Goal: Task Accomplishment & Management: Manage account settings

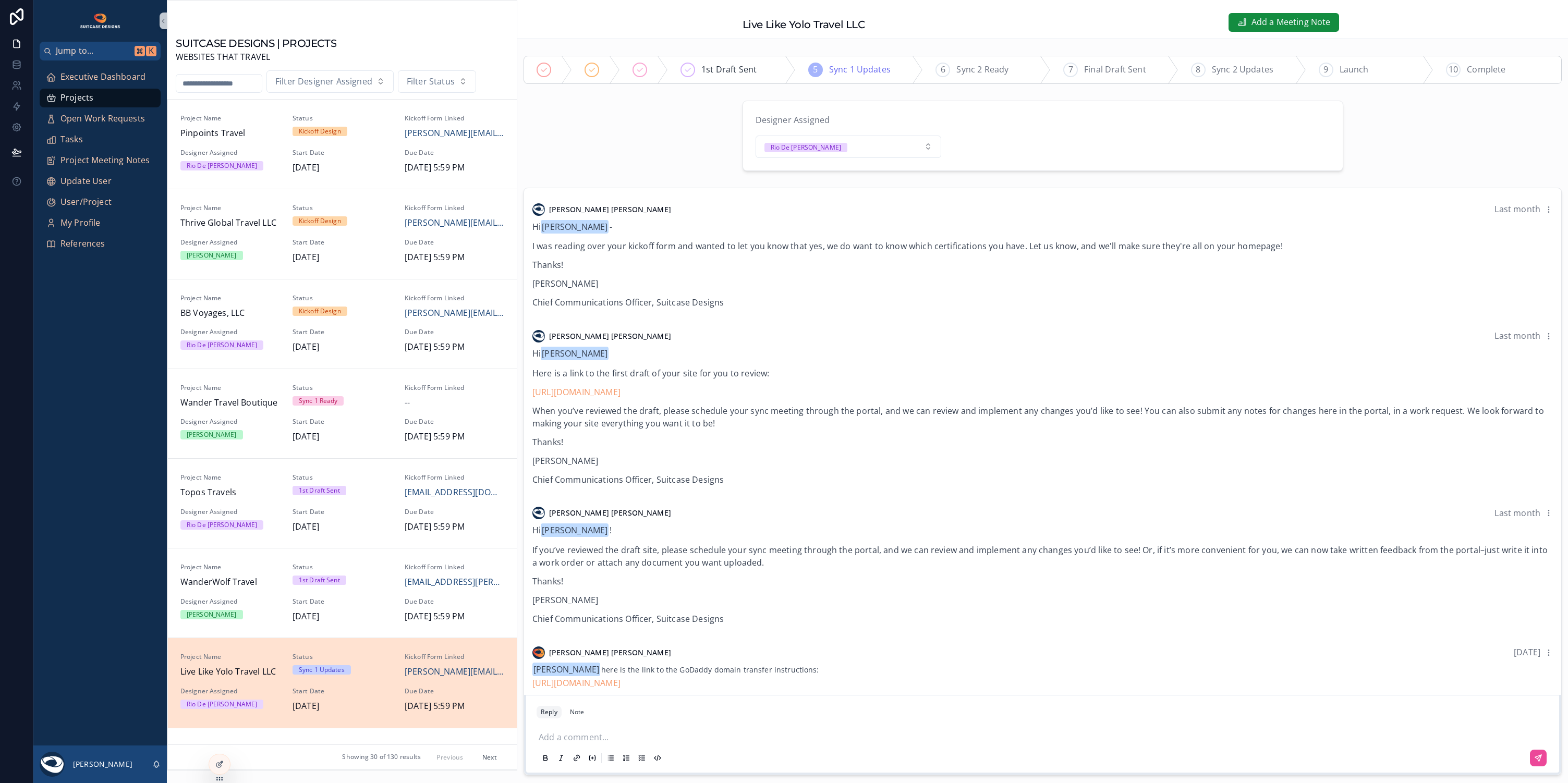
scroll to position [228, 0]
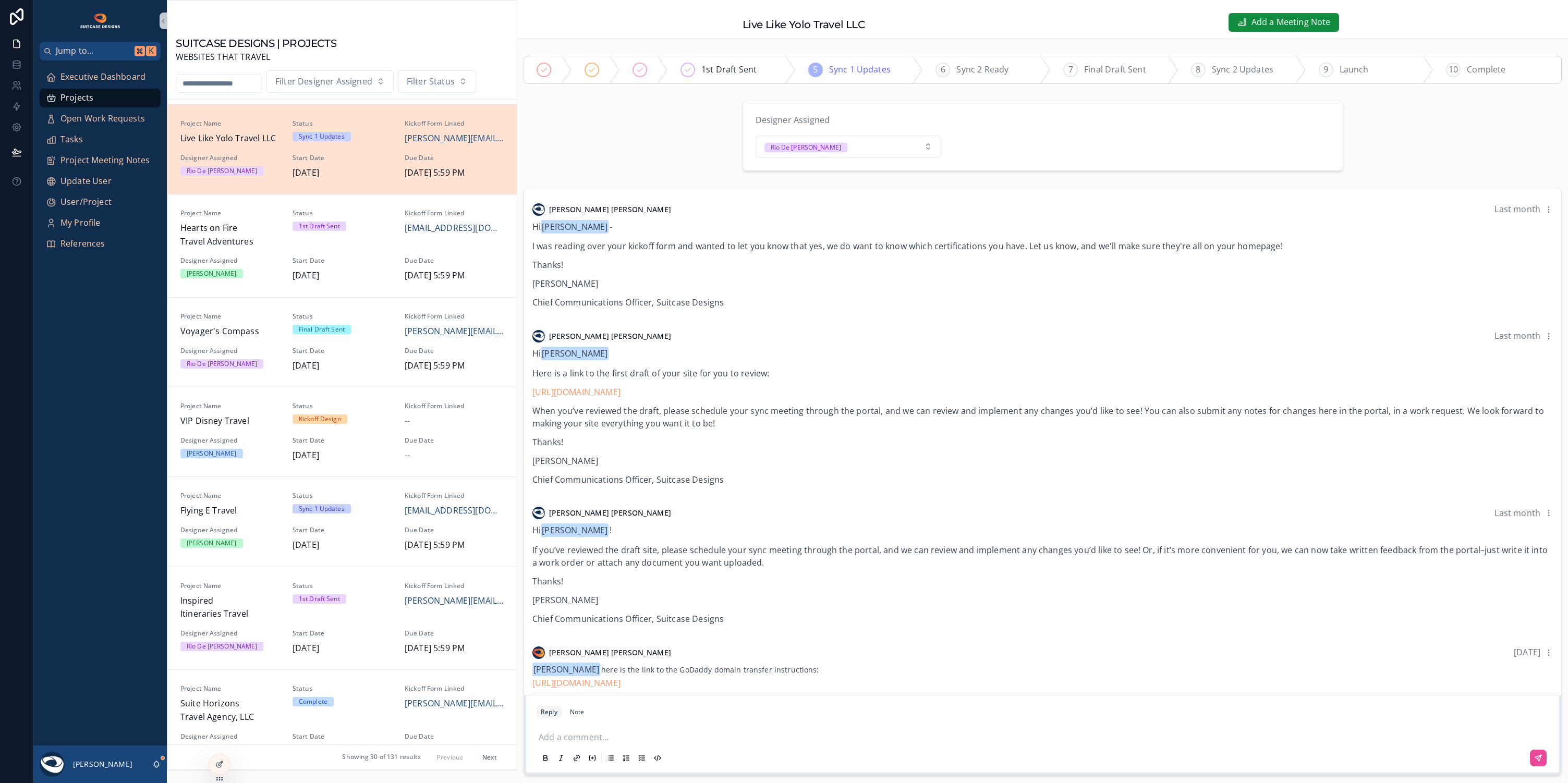
scroll to position [228, 0]
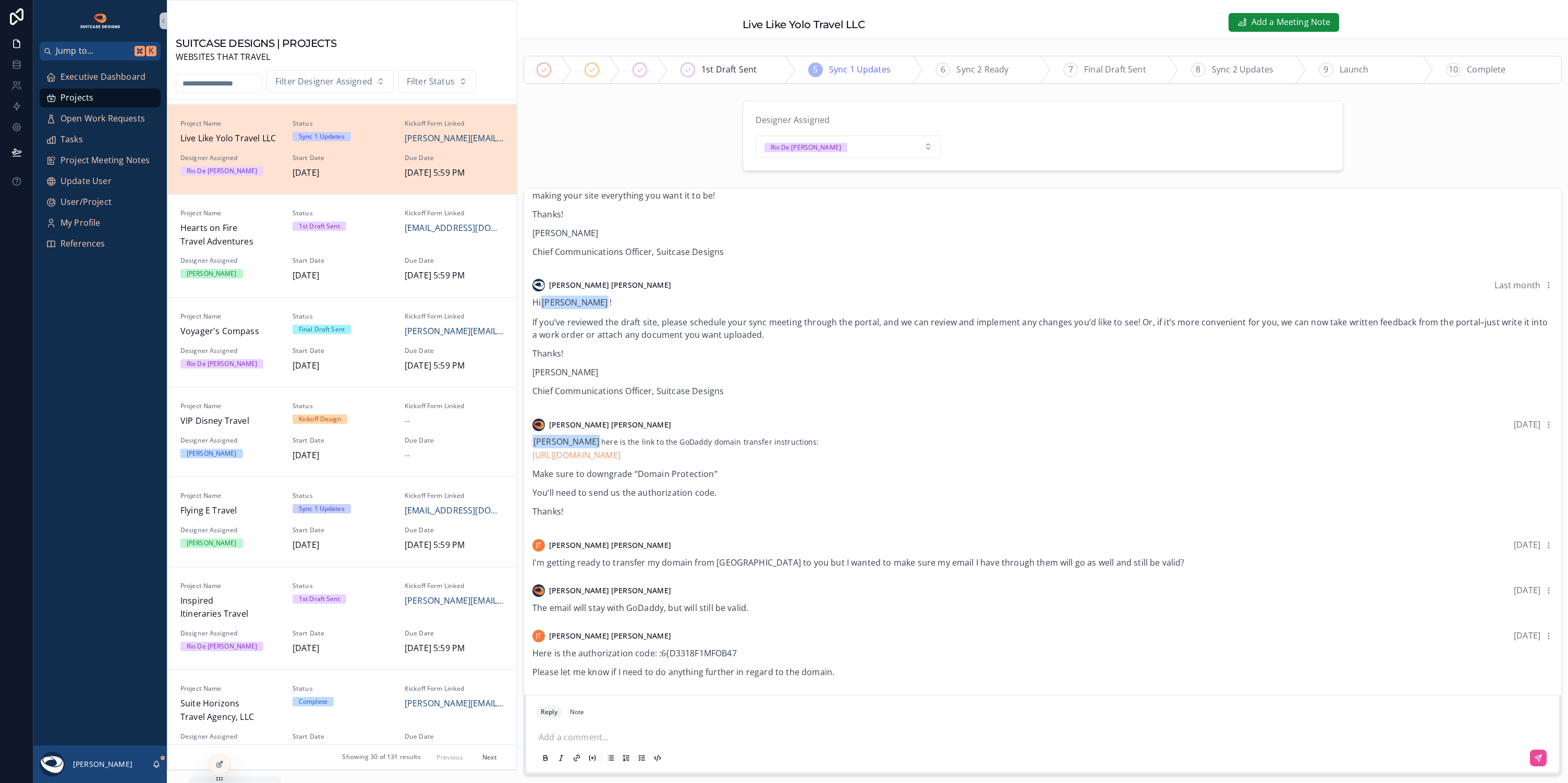
click at [159, 767] on icon "scrollable content" at bounding box center [156, 764] width 9 height 9
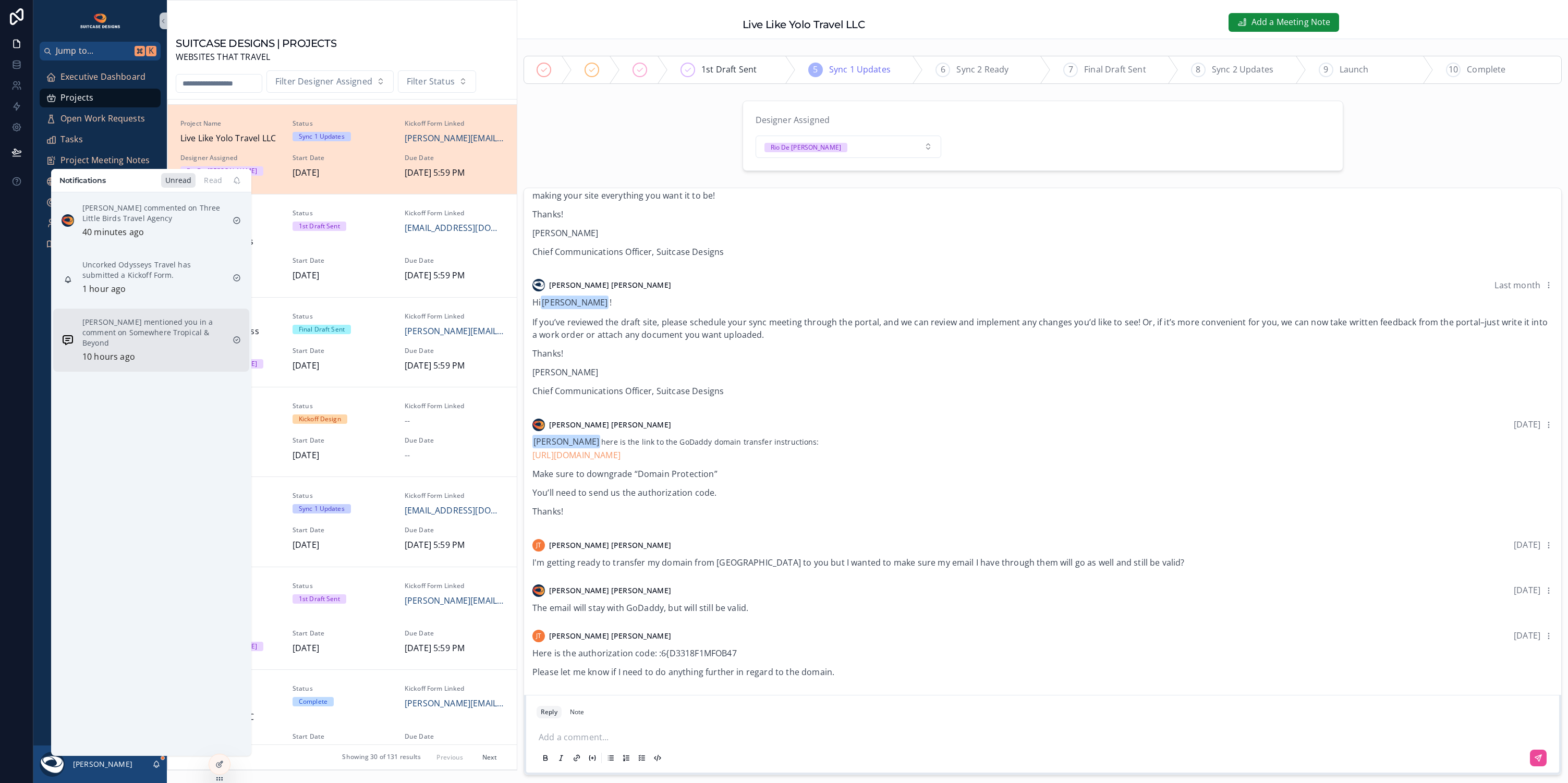
click at [164, 333] on p "Wendy Woody mentioned you in a comment on Somewhere Tropical & Beyond" at bounding box center [153, 333] width 142 height 31
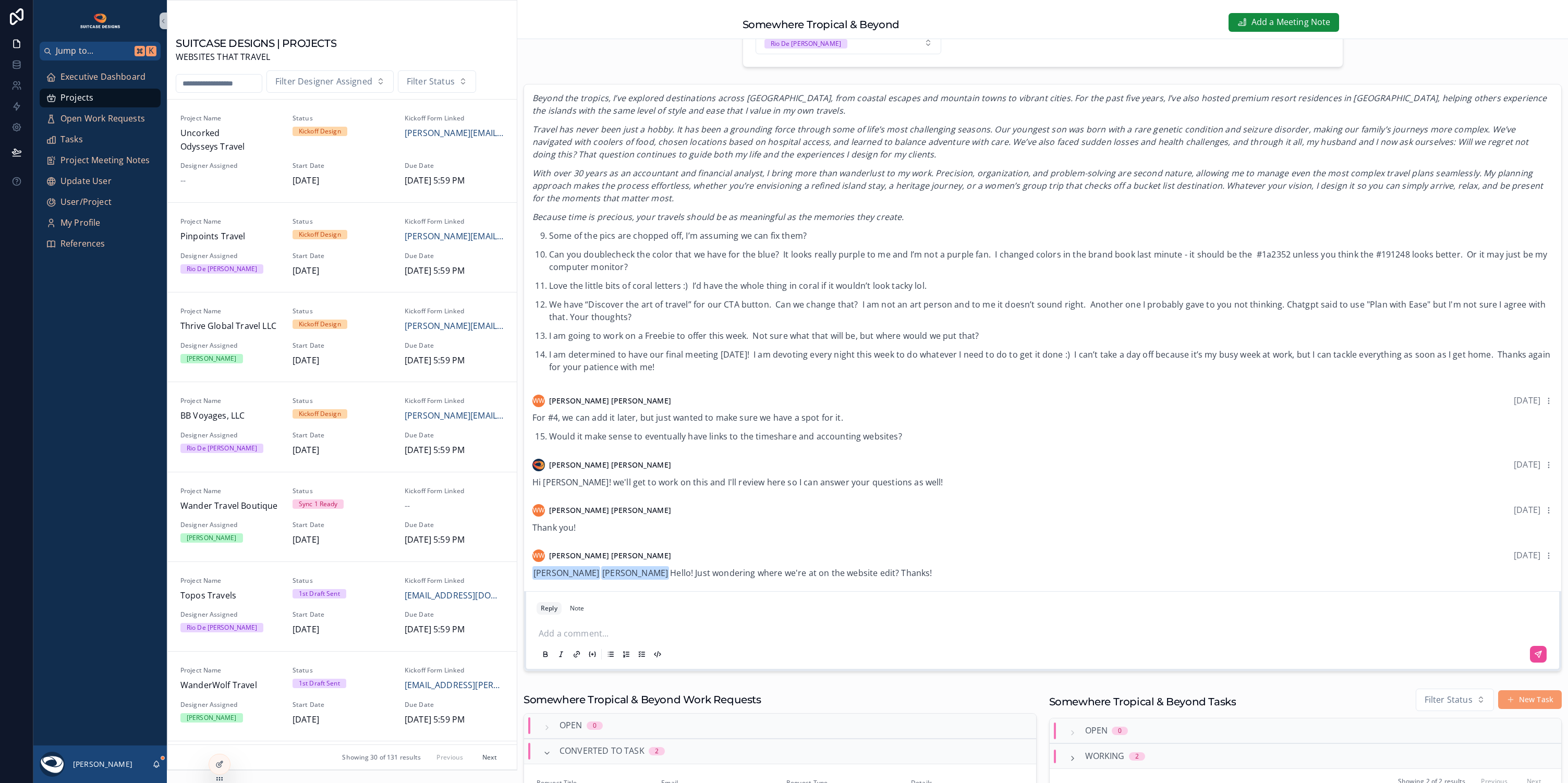
scroll to position [1288, 0]
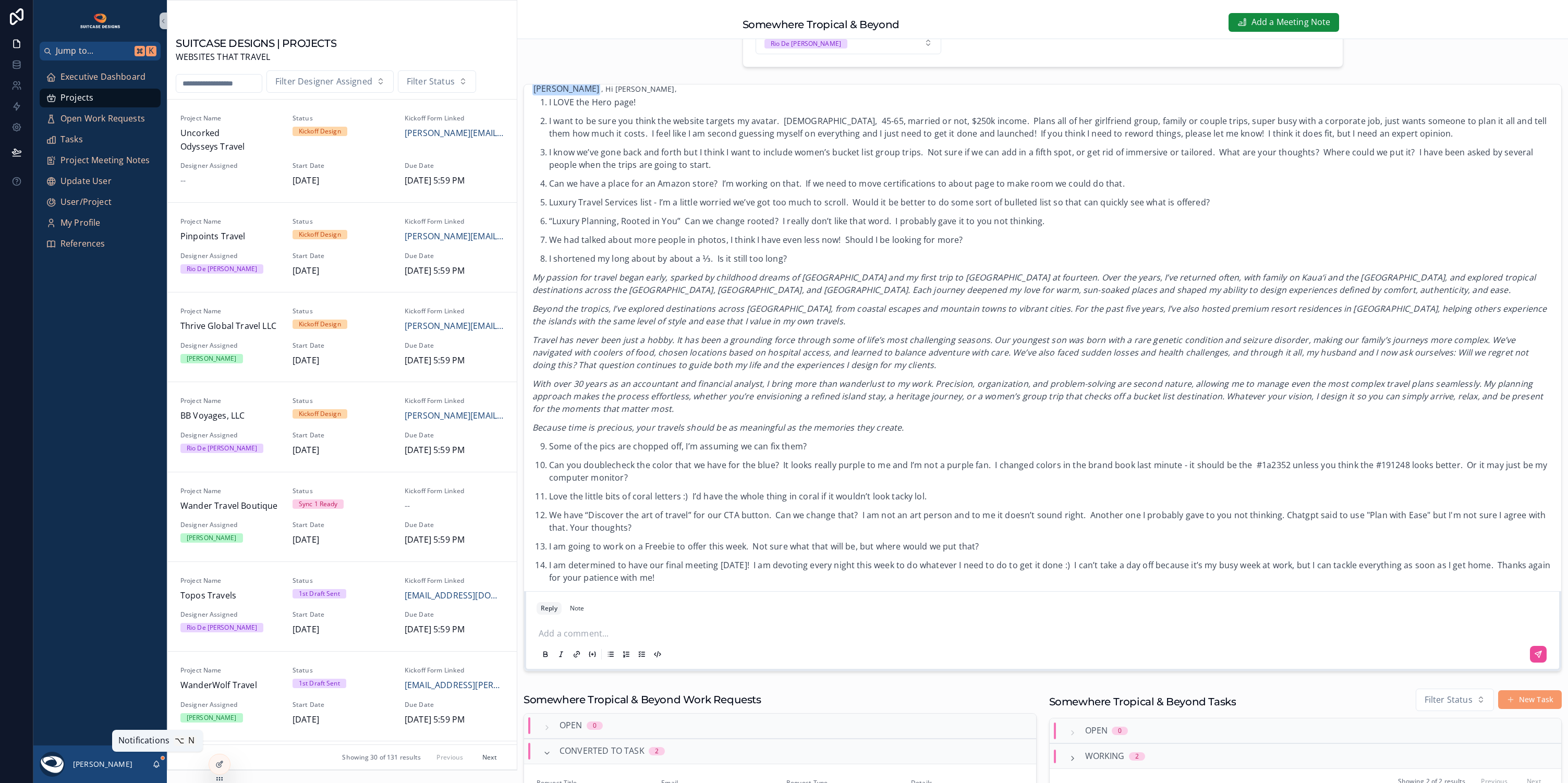
click at [158, 766] on icon "scrollable content" at bounding box center [156, 767] width 2 height 1
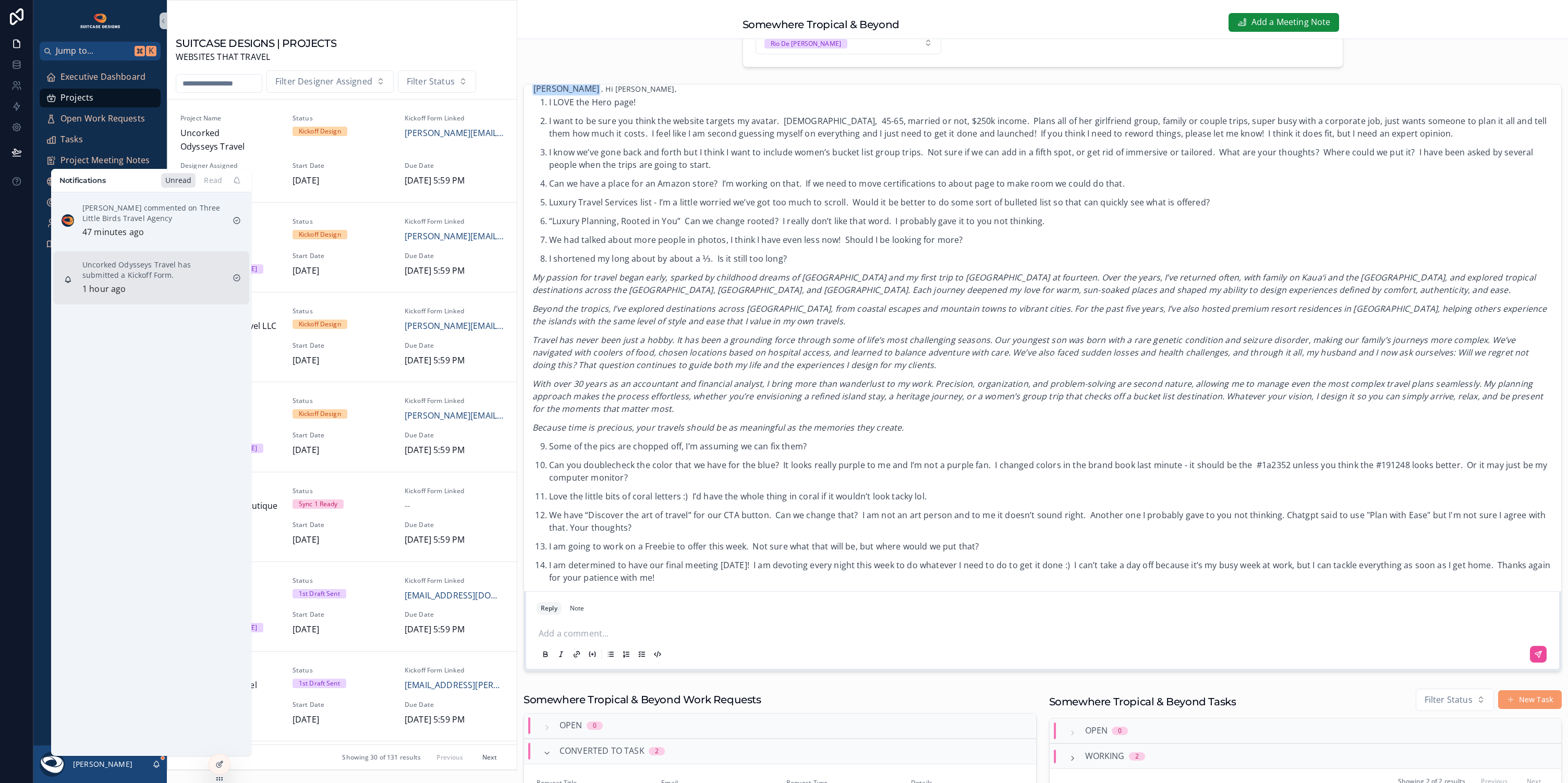
click at [172, 282] on div "Uncorked Odysseys Travel has submitted a Kickoff Form. 1 hour ago" at bounding box center [153, 278] width 142 height 36
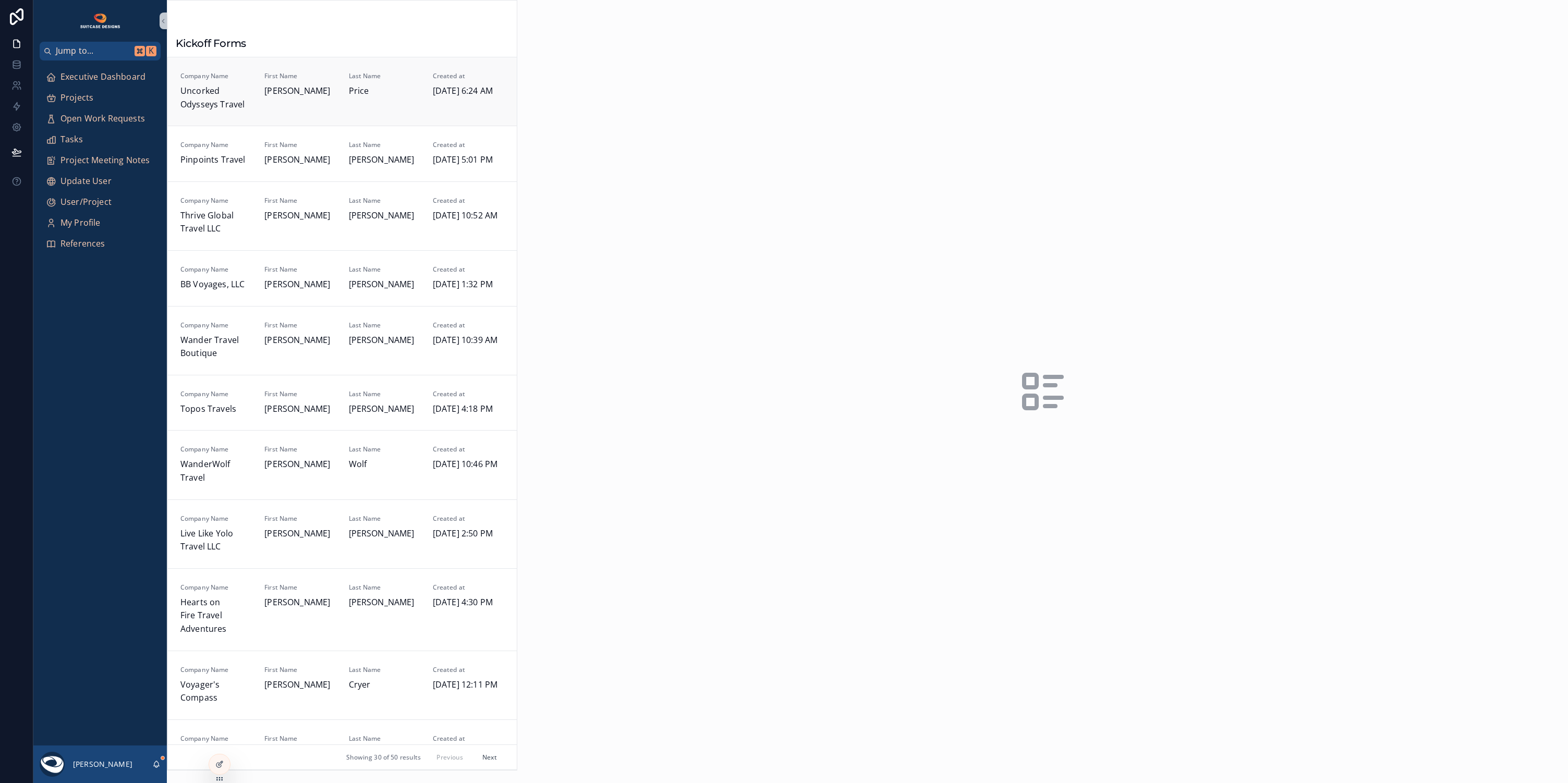
click at [328, 100] on div "First Name Lorrie" at bounding box center [300, 91] width 71 height 39
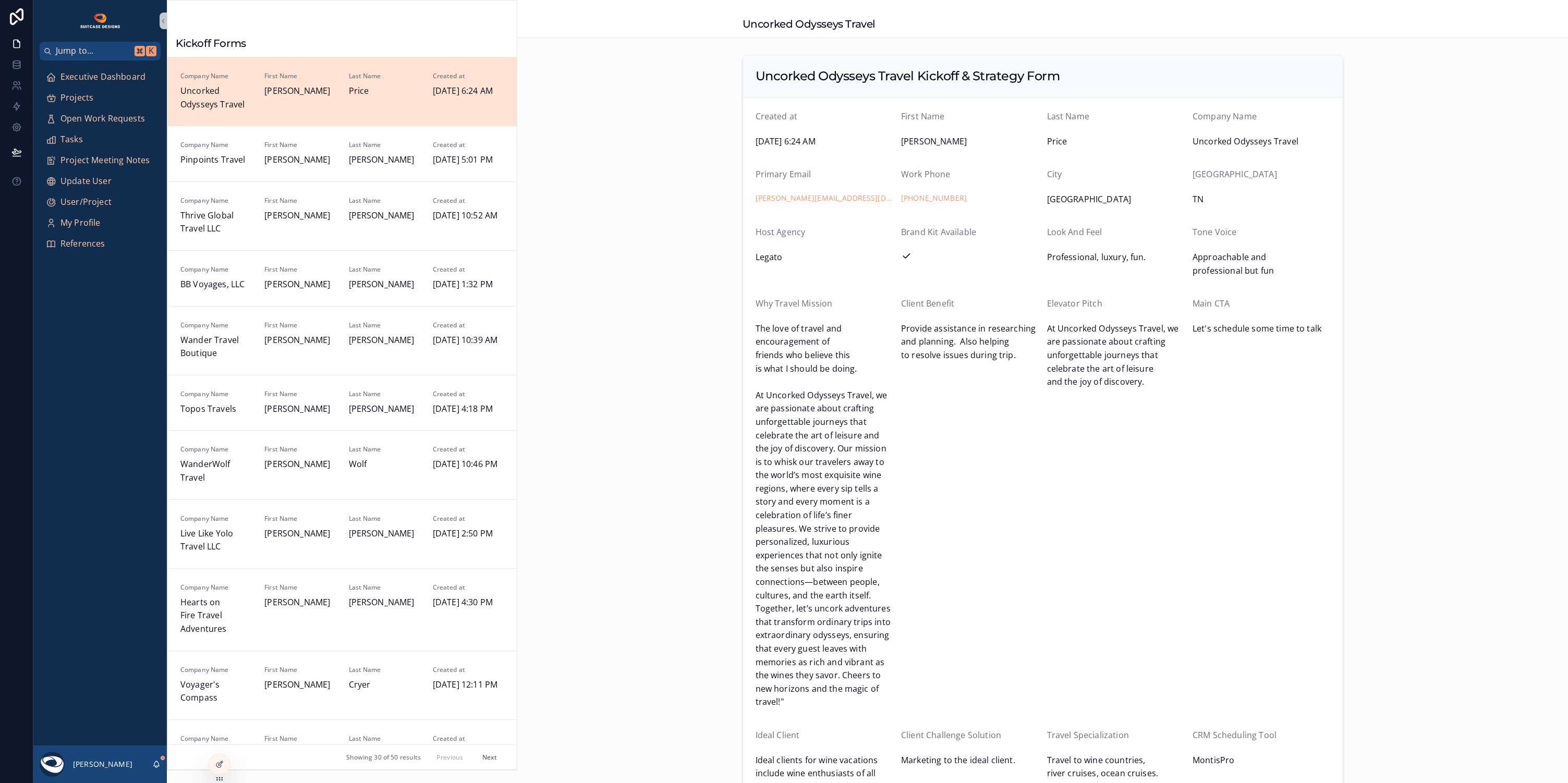
click at [199, 92] on span "Uncorked Odysseys Travel" at bounding box center [216, 97] width 71 height 26
click at [88, 96] on span "Projects" at bounding box center [77, 98] width 33 height 14
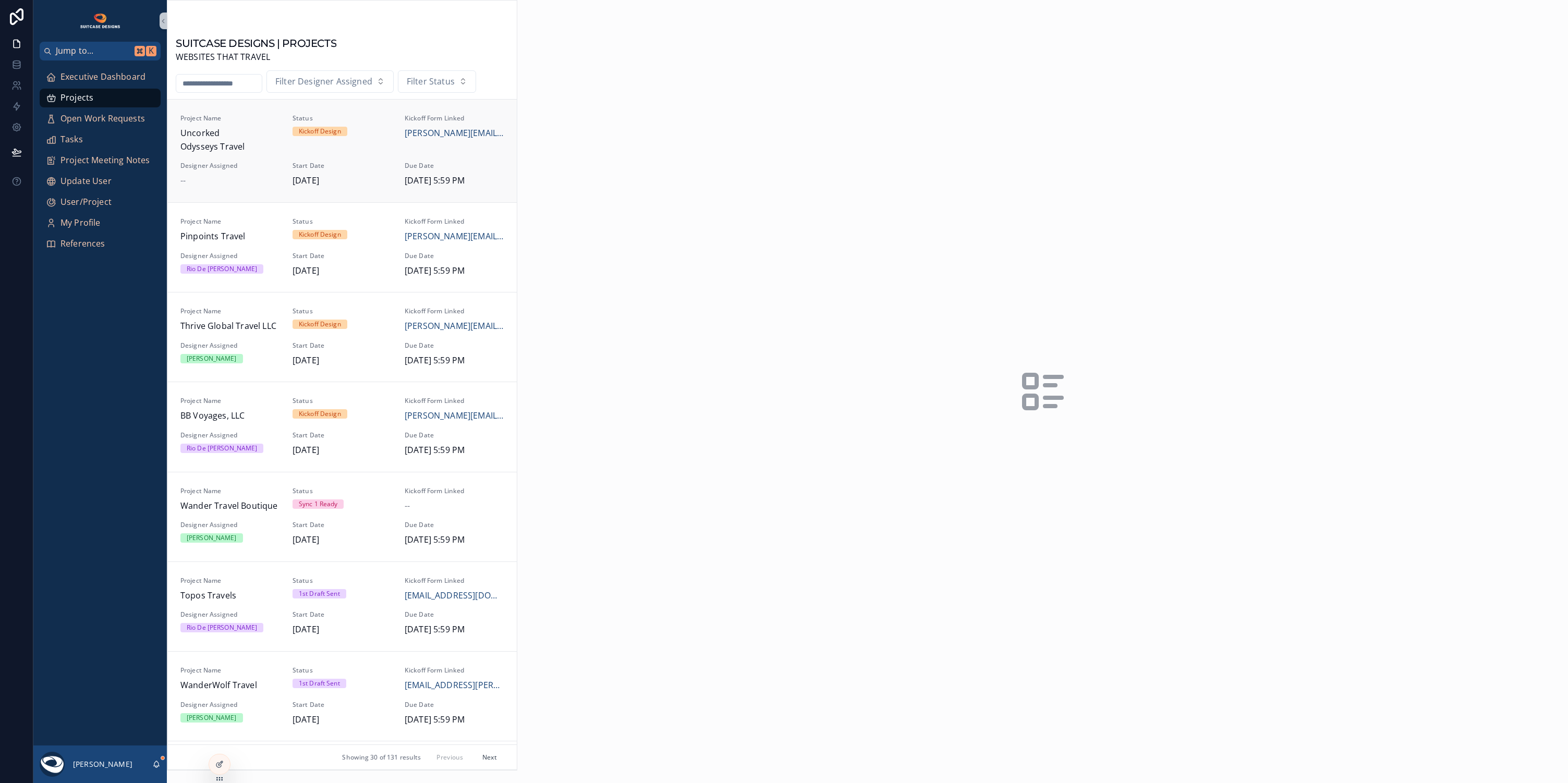
click at [273, 180] on div "--" at bounding box center [231, 181] width 100 height 14
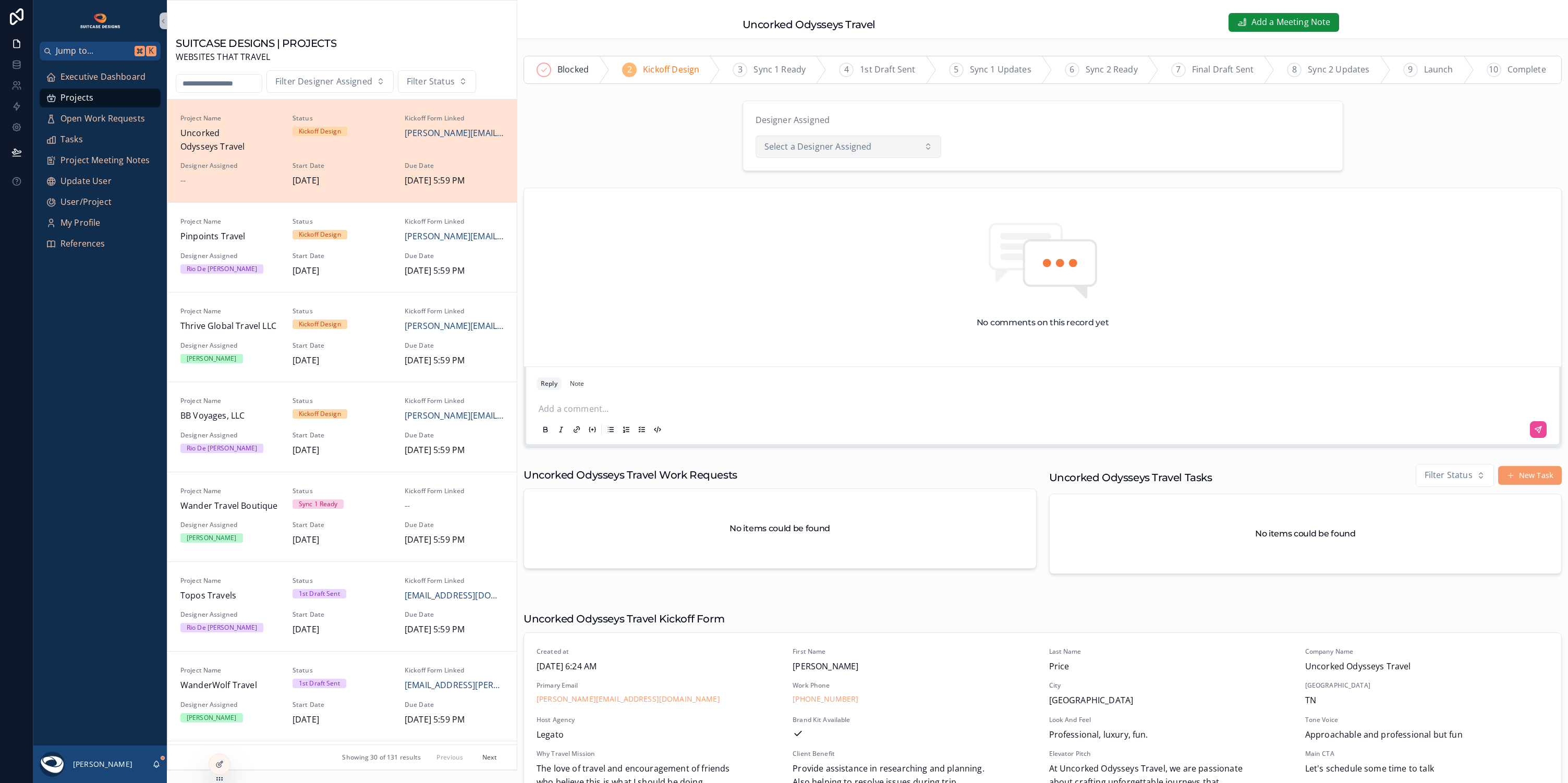
click at [871, 146] on button "Select a Designer Assigned" at bounding box center [848, 147] width 186 height 23
click at [790, 191] on div "[PERSON_NAME]" at bounding box center [790, 189] width 50 height 9
click at [593, 413] on p "scrollable content" at bounding box center [1045, 408] width 1012 height 11
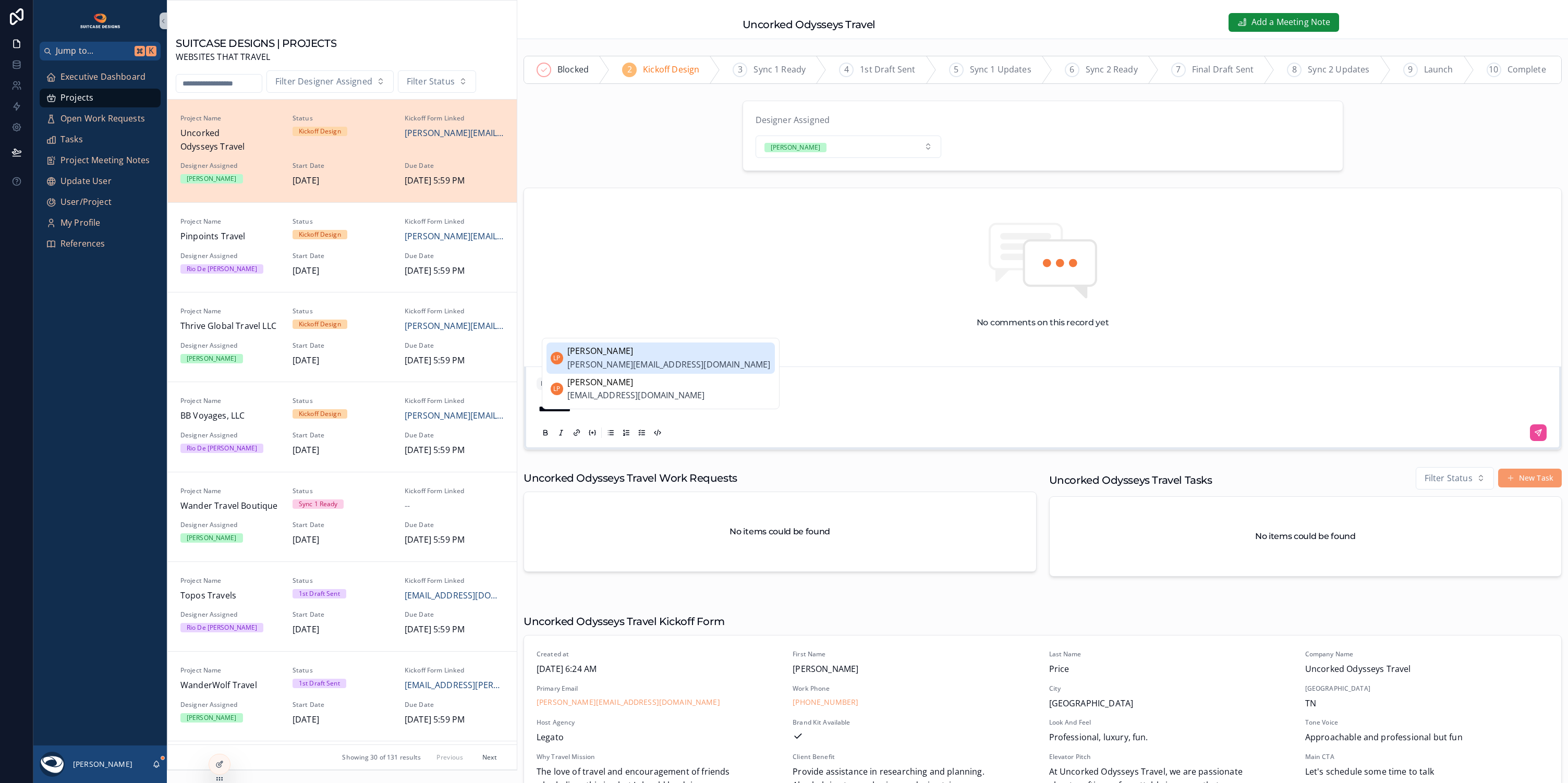
click at [628, 359] on span "lorrie@uncorkedodysseystravel.com" at bounding box center [669, 365] width 203 height 14
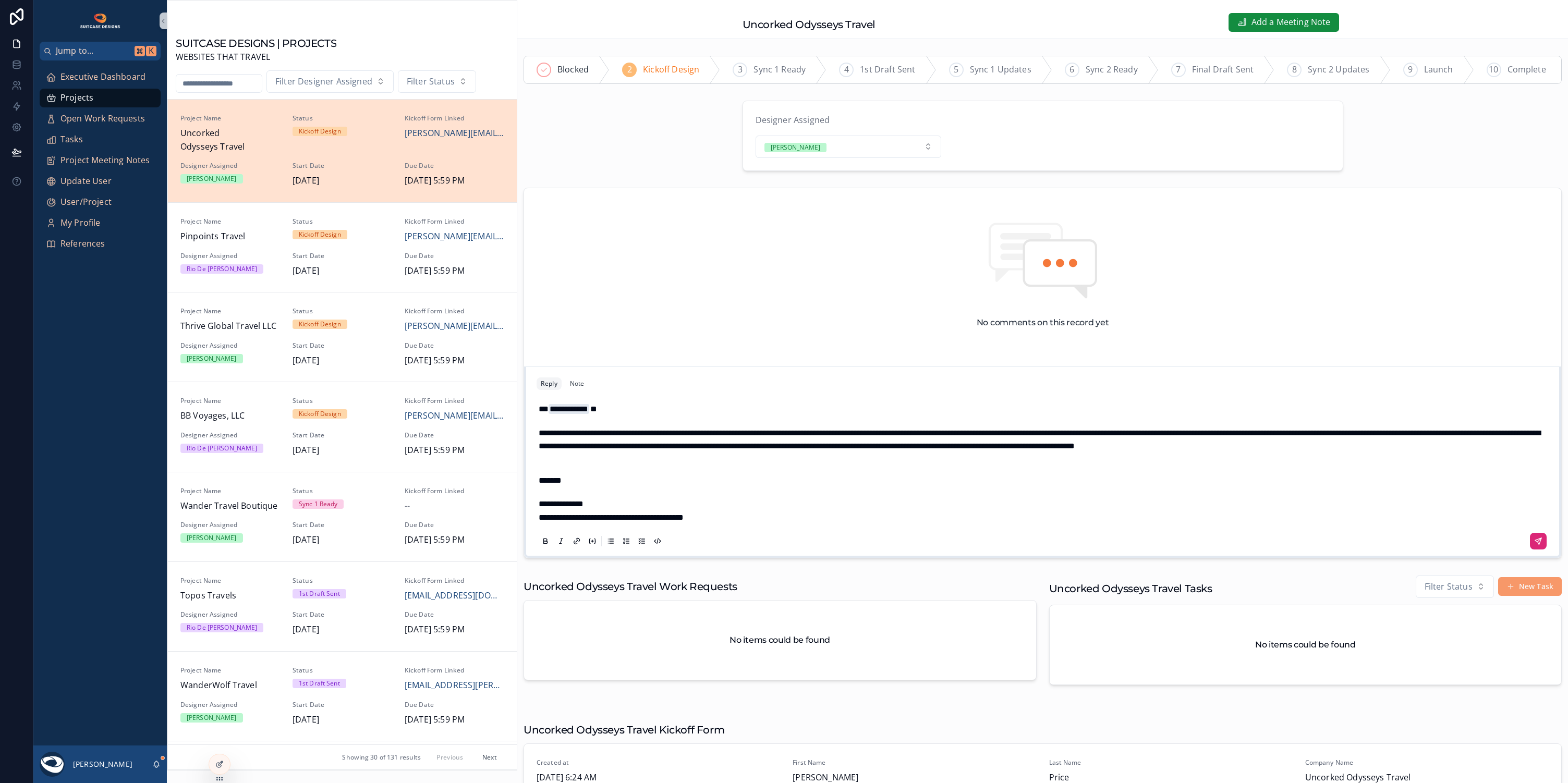
click at [1534, 544] on icon "scrollable content" at bounding box center [1539, 541] width 9 height 9
